Goal: Navigation & Orientation: Find specific page/section

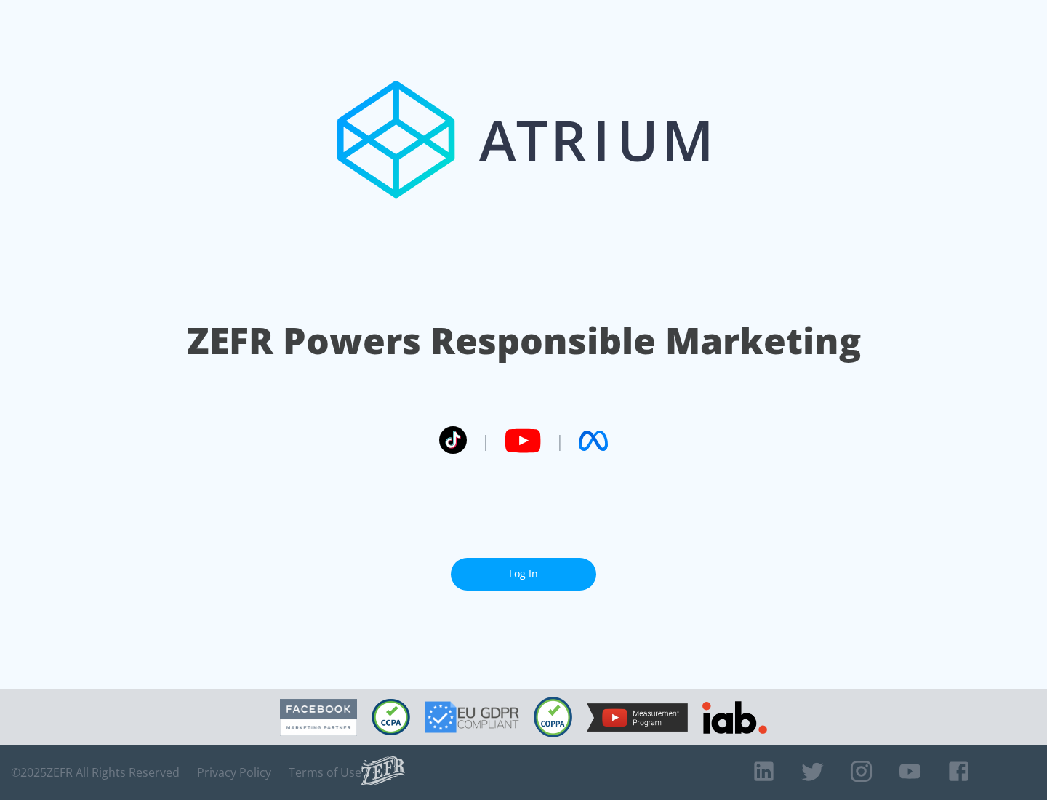
click at [524, 574] on link "Log In" at bounding box center [523, 574] width 145 height 33
